Goal: Task Accomplishment & Management: Use online tool/utility

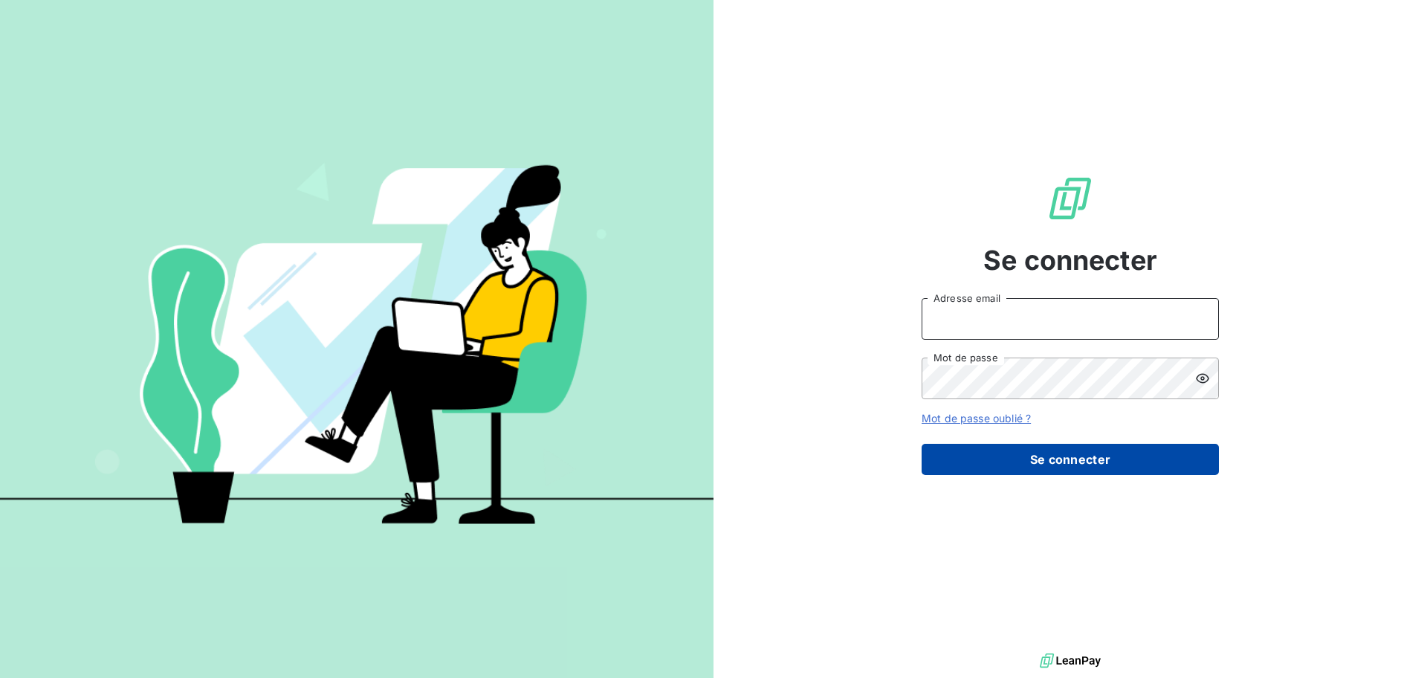
type input "[EMAIL_ADDRESS][DOMAIN_NAME]"
click at [1008, 465] on button "Se connecter" at bounding box center [1070, 459] width 297 height 31
click at [1079, 456] on button "Se connecter" at bounding box center [1070, 459] width 297 height 31
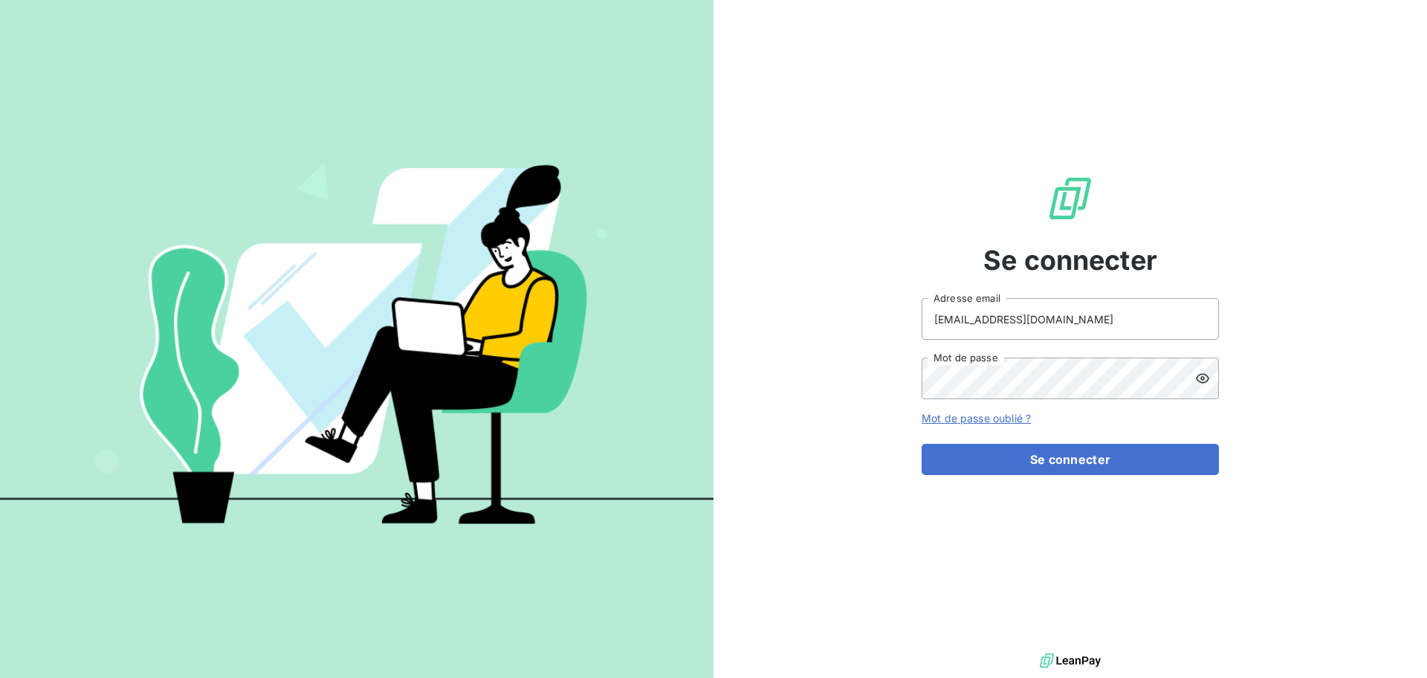
click at [1198, 389] on div at bounding box center [1207, 379] width 24 height 42
click at [1104, 456] on button "Se connecter" at bounding box center [1070, 459] width 297 height 31
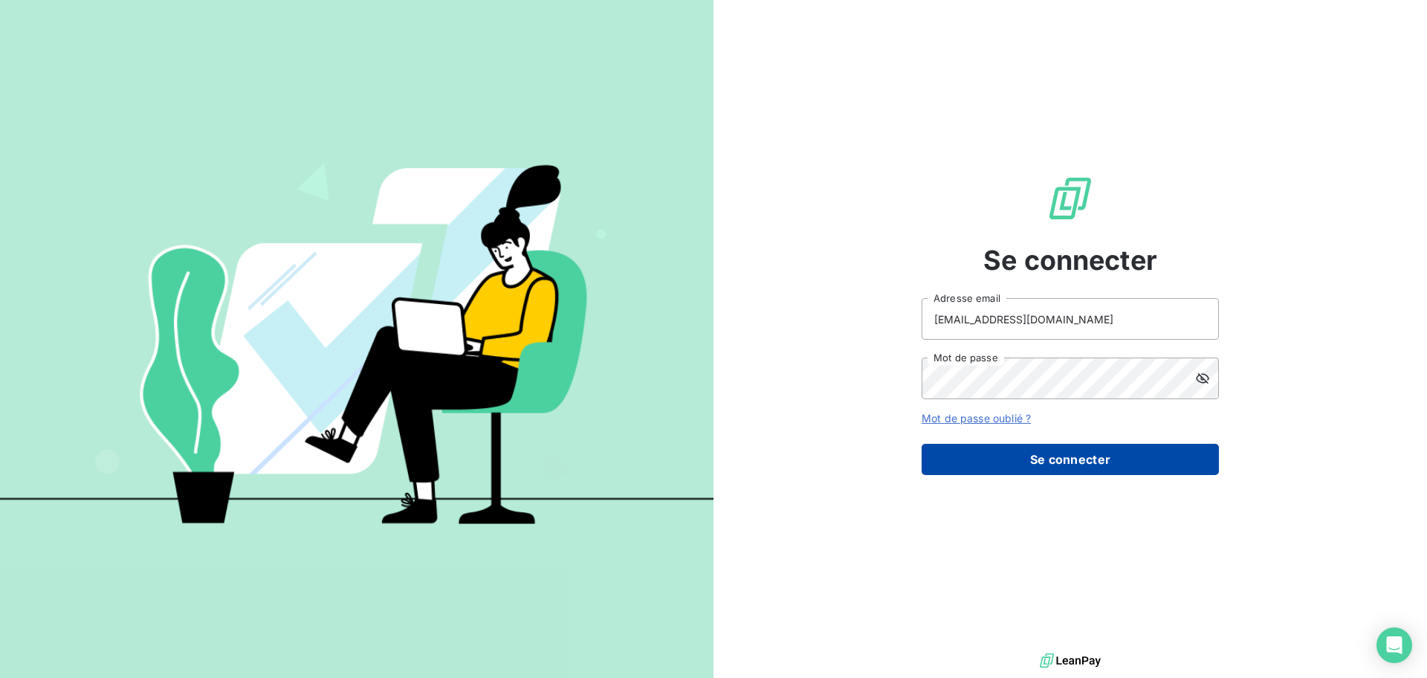
click at [1104, 456] on button "Se connecter" at bounding box center [1070, 459] width 297 height 31
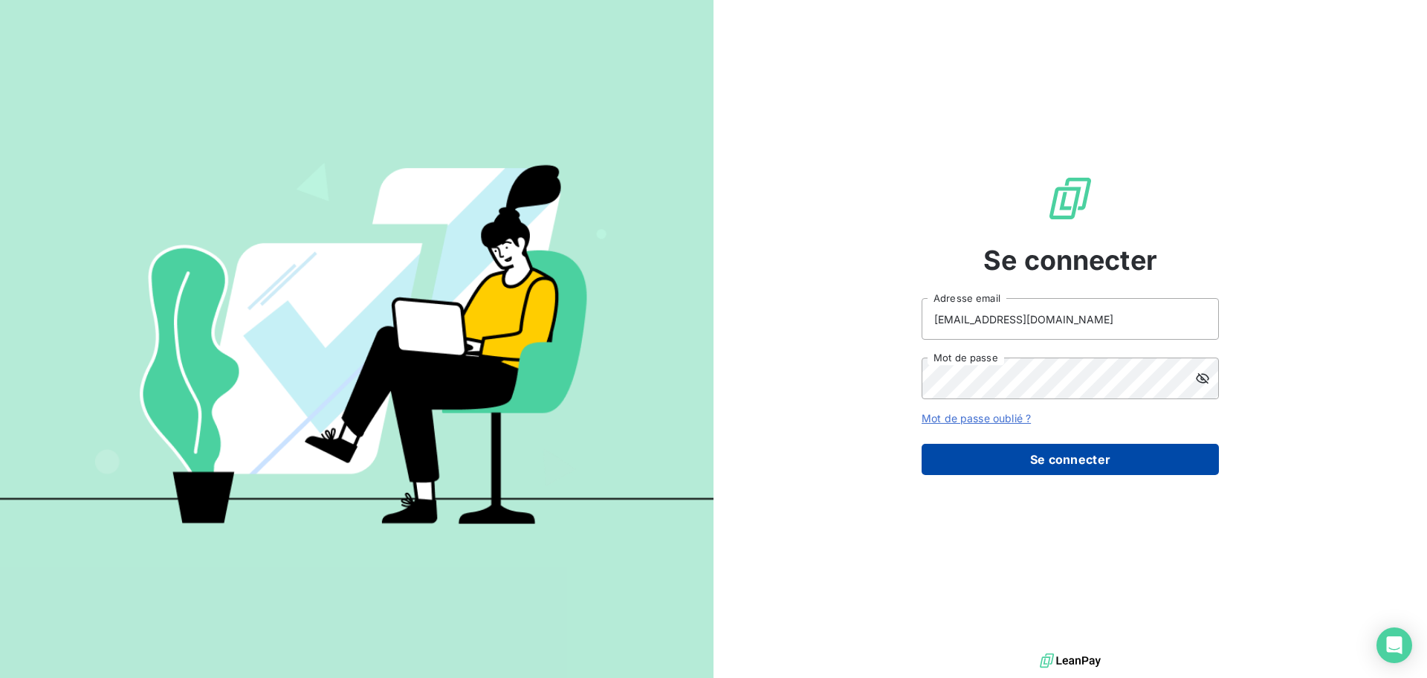
click at [1104, 456] on button "Se connecter" at bounding box center [1070, 459] width 297 height 31
